Goal: Complete application form: Complete application form

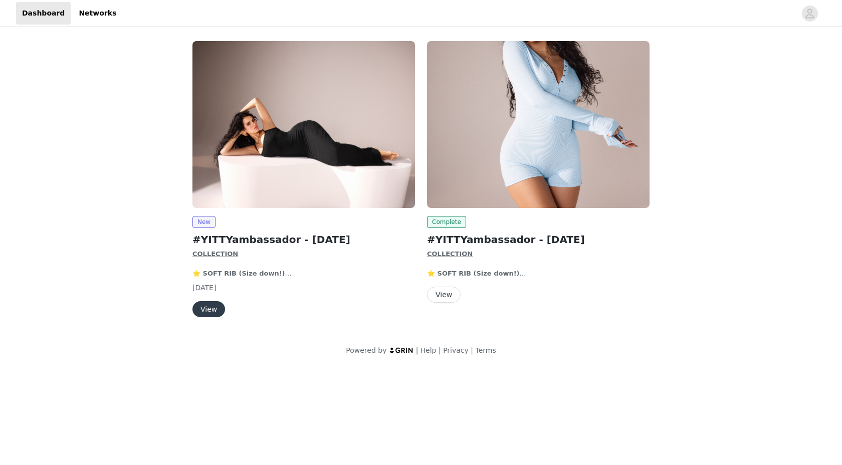
click at [210, 309] on button "View" at bounding box center [208, 309] width 33 height 16
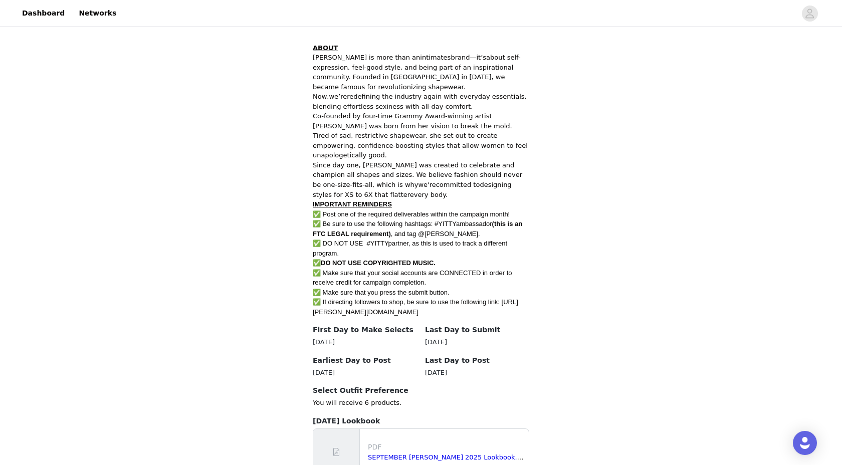
scroll to position [374, 0]
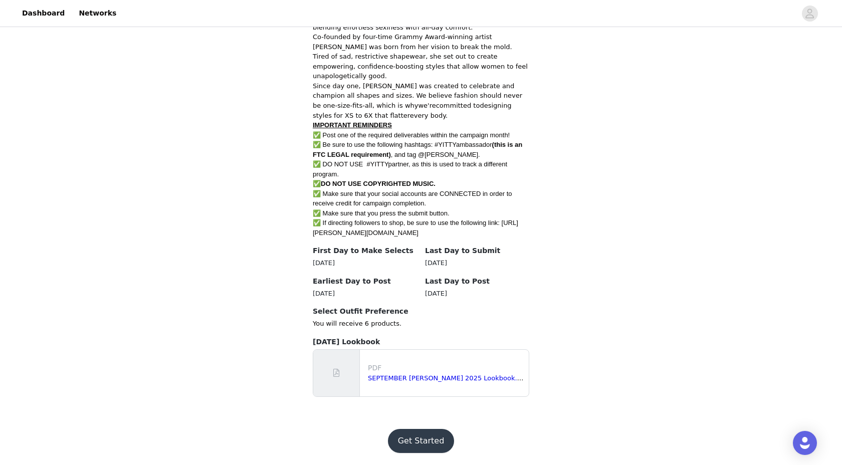
click at [440, 439] on button "Get Started" at bounding box center [421, 441] width 67 height 24
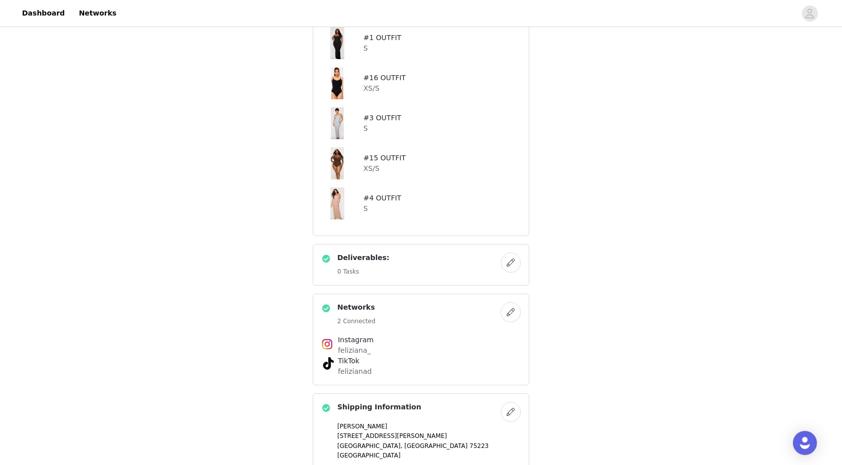
scroll to position [301, 0]
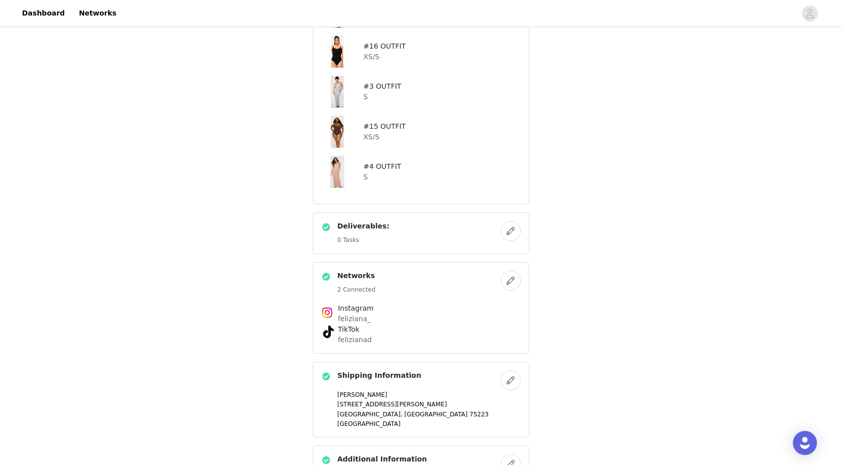
click at [515, 229] on button "button" at bounding box center [511, 231] width 20 height 20
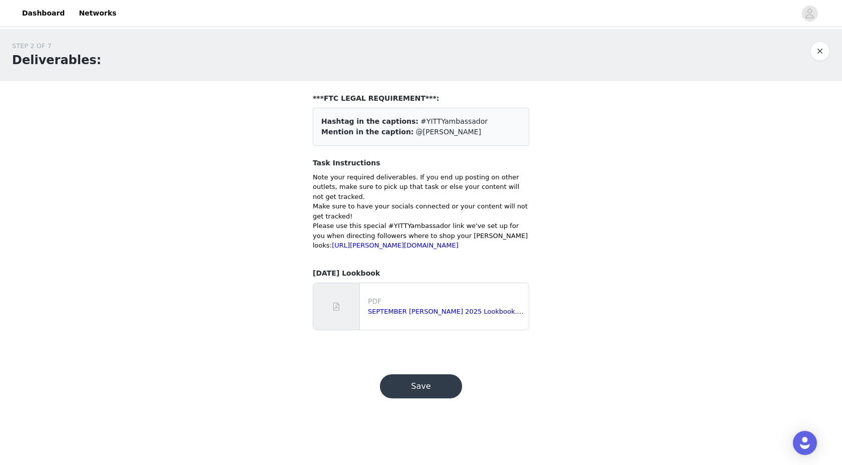
click at [419, 398] on button "Save" at bounding box center [421, 386] width 82 height 24
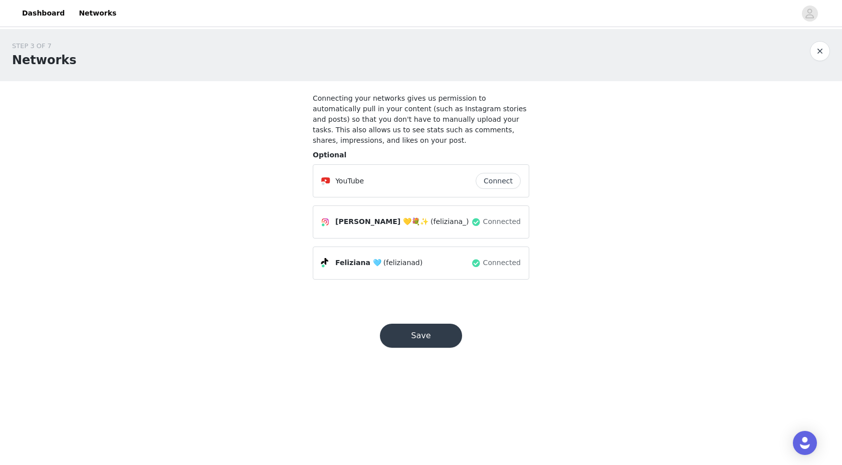
click at [420, 332] on button "Save" at bounding box center [421, 336] width 82 height 24
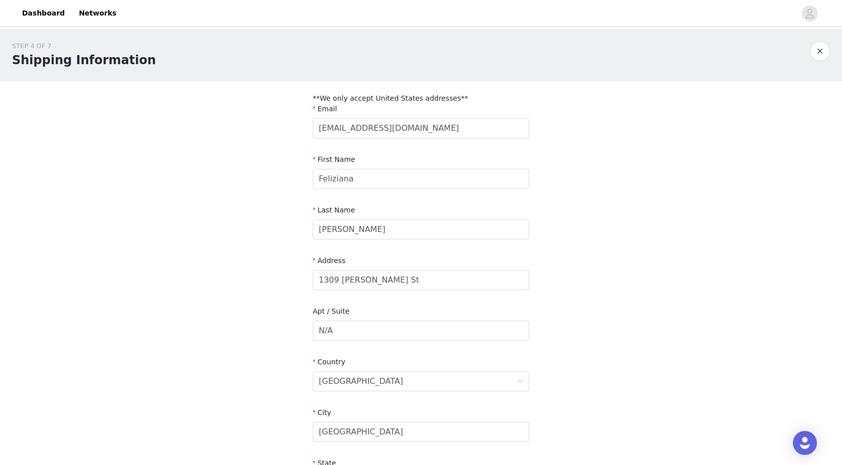
scroll to position [228, 0]
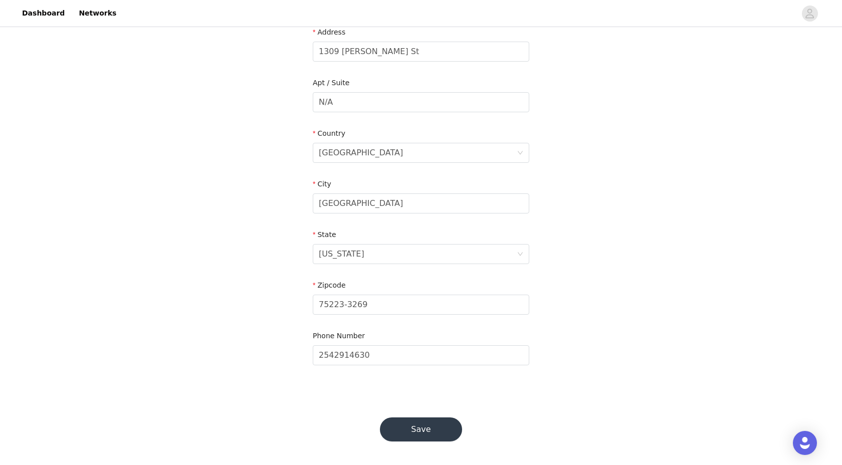
click at [419, 426] on button "Save" at bounding box center [421, 429] width 82 height 24
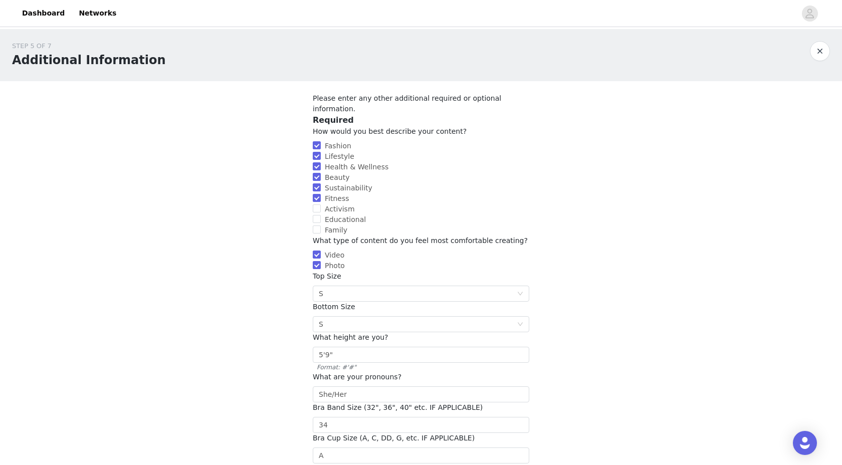
scroll to position [134, 0]
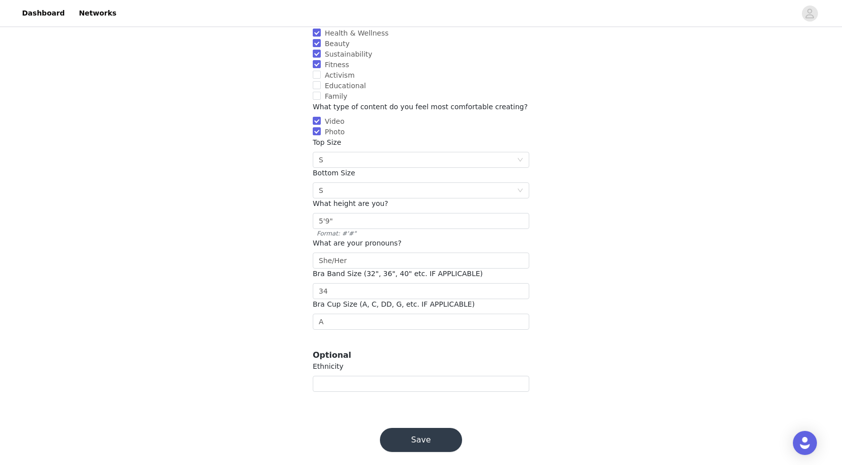
click at [418, 435] on button "Save" at bounding box center [421, 440] width 82 height 24
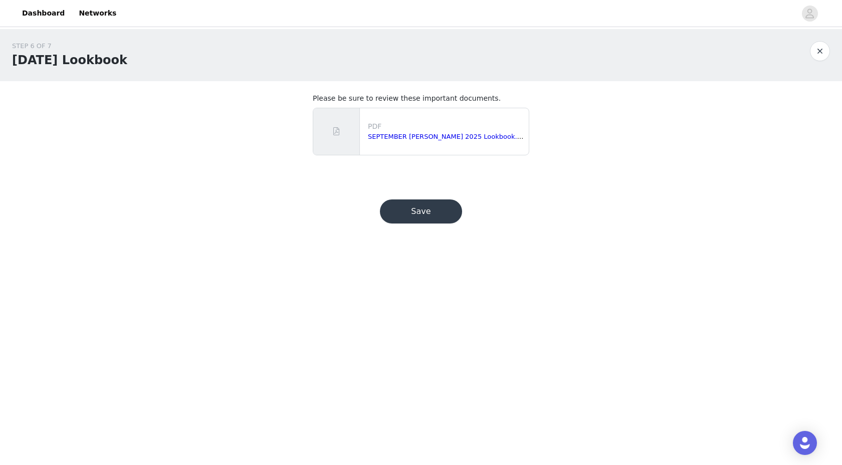
click at [435, 209] on button "Save" at bounding box center [421, 211] width 82 height 24
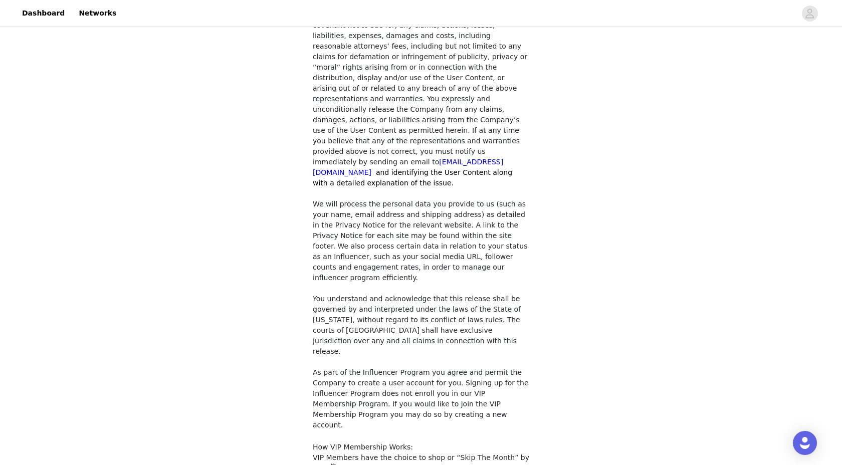
scroll to position [788, 0]
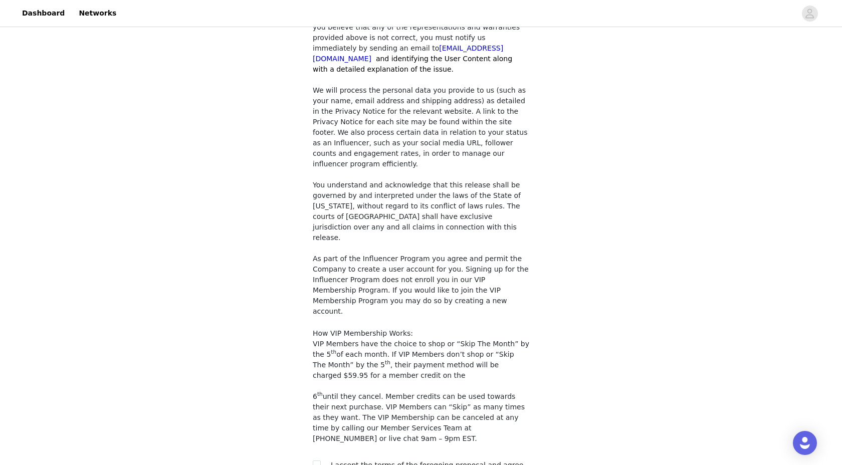
click at [416, 461] on span "I accept the terms of the foregoing proposal and agree to the privacy policy an…" at bounding box center [427, 470] width 192 height 19
click at [317, 460] on input "checkbox" at bounding box center [316, 463] width 7 height 7
checkbox input "true"
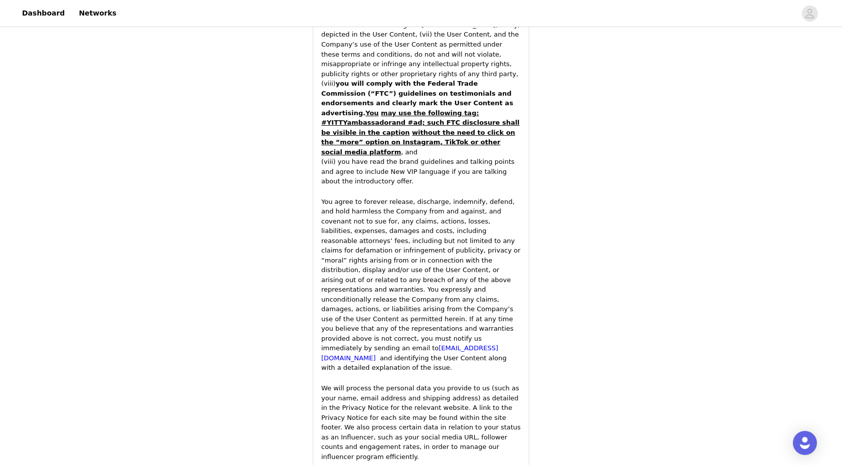
scroll to position [1612, 0]
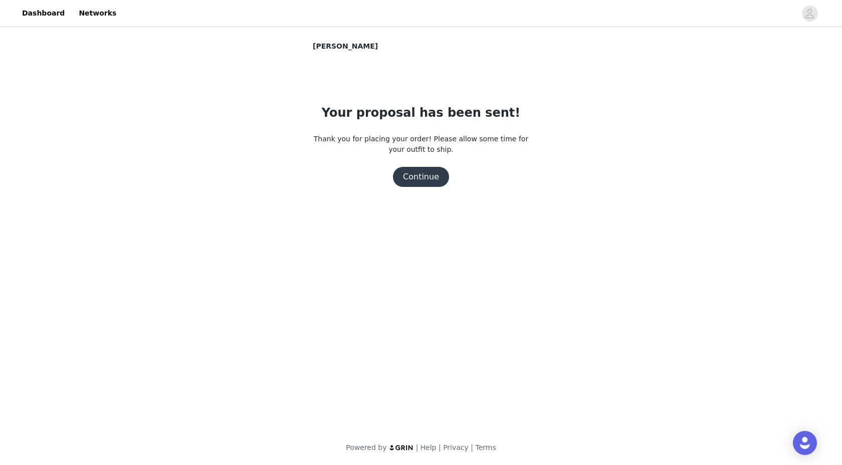
scroll to position [0, 0]
click at [431, 181] on button "Continue" at bounding box center [421, 177] width 56 height 20
